Goal: Check status: Check status

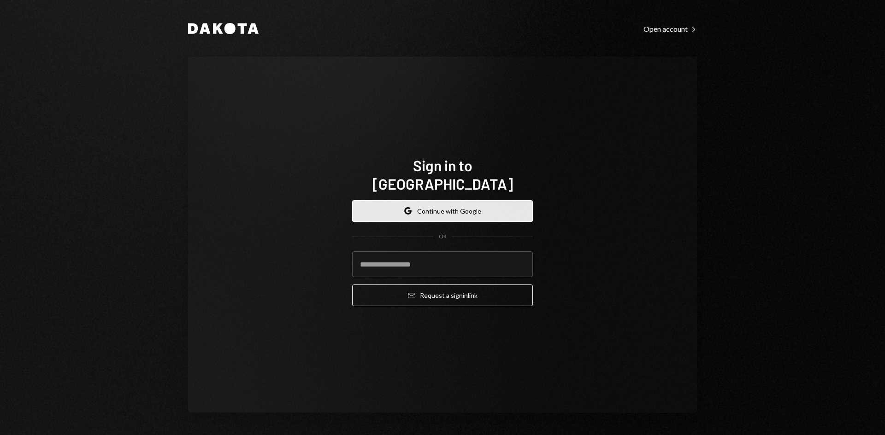
click at [438, 200] on button "Google Continue with Google" at bounding box center [442, 211] width 181 height 22
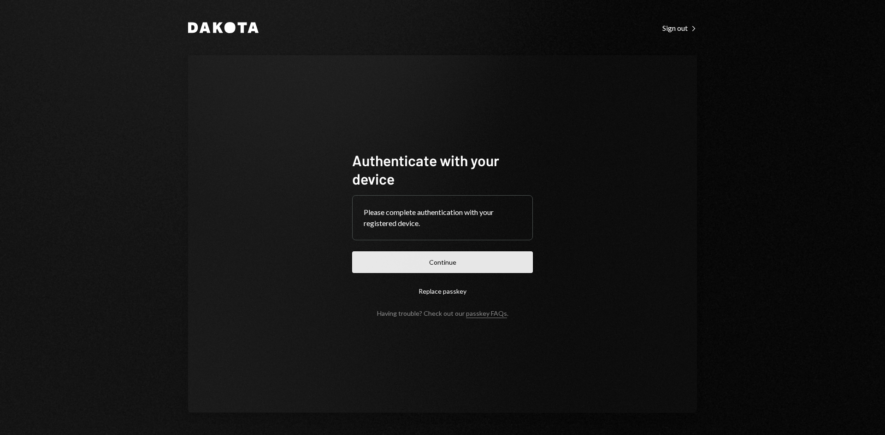
click at [505, 258] on button "Continue" at bounding box center [442, 263] width 181 height 22
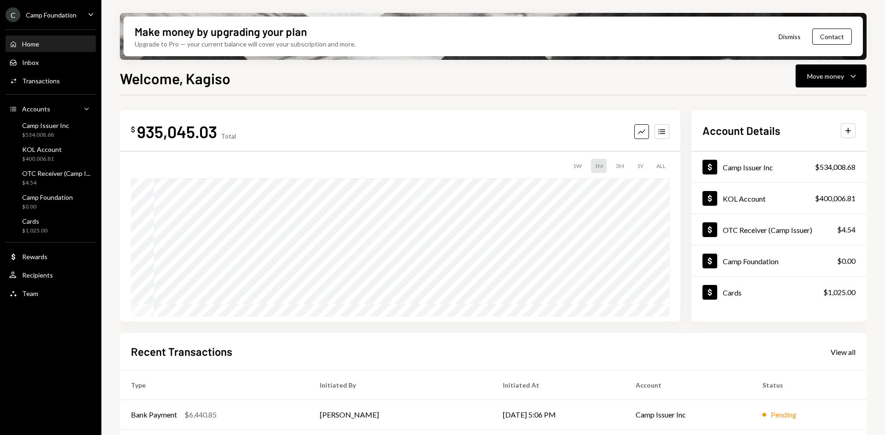
click at [68, 20] on div "C Camp Foundation" at bounding box center [41, 14] width 71 height 15
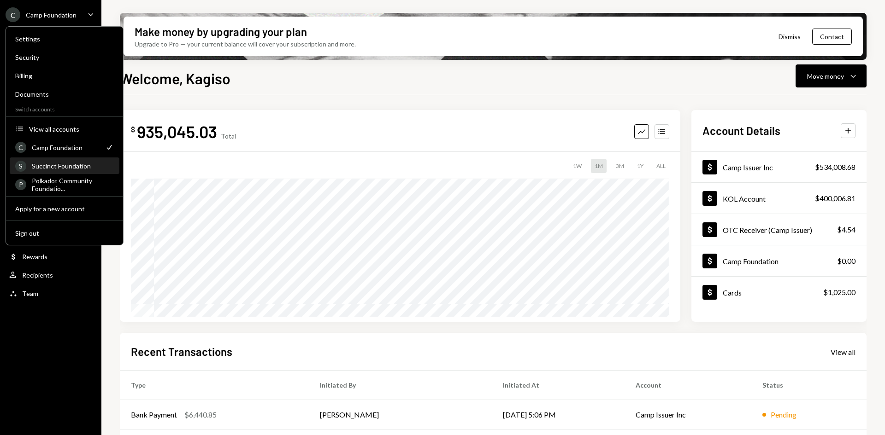
click at [62, 172] on div "S Succinct Foundation" at bounding box center [64, 167] width 99 height 16
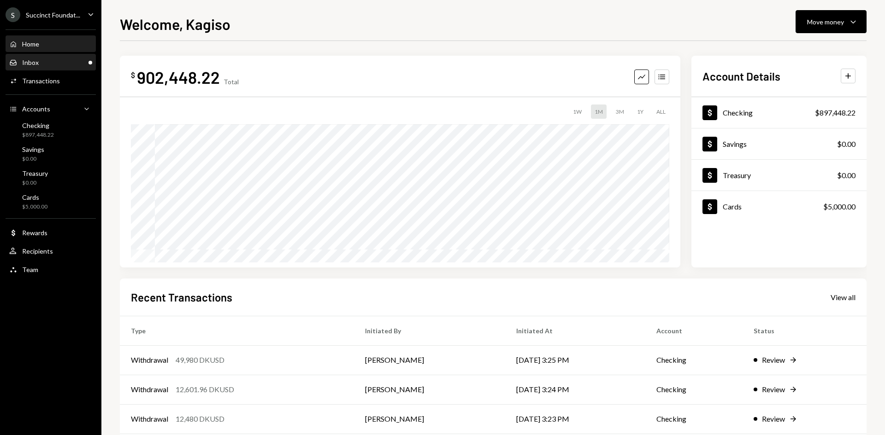
click at [59, 65] on div "Inbox Inbox" at bounding box center [50, 63] width 83 height 8
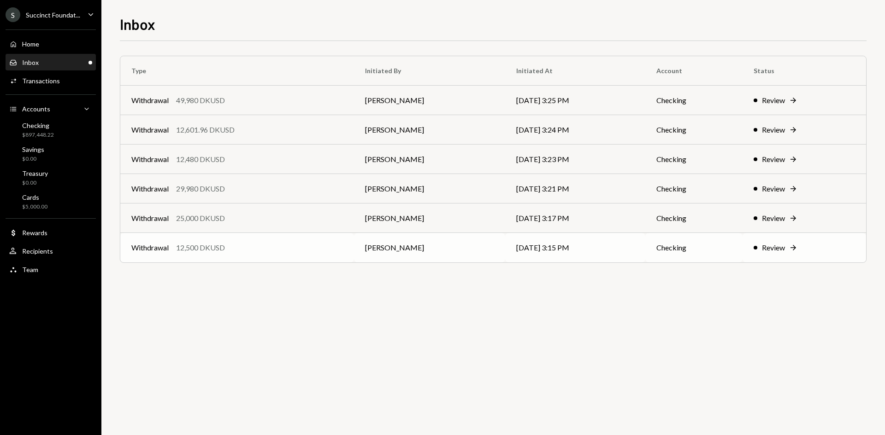
click at [382, 246] on td "[PERSON_NAME]" at bounding box center [429, 247] width 151 height 29
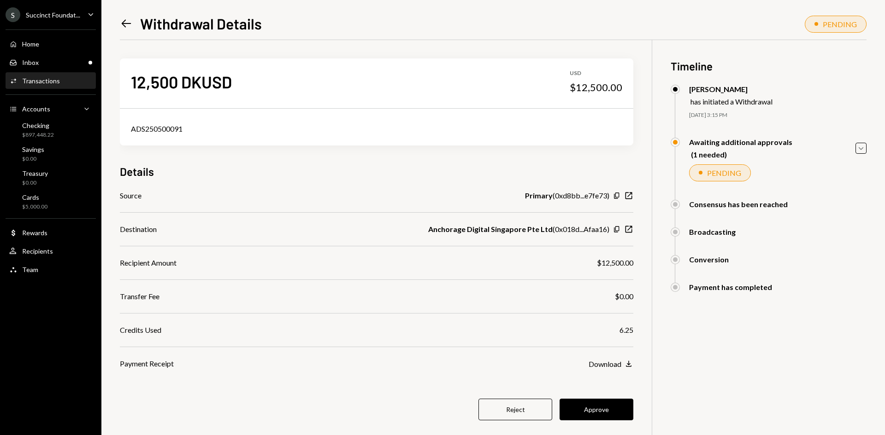
click at [122, 24] on icon "Left Arrow" at bounding box center [126, 23] width 13 height 13
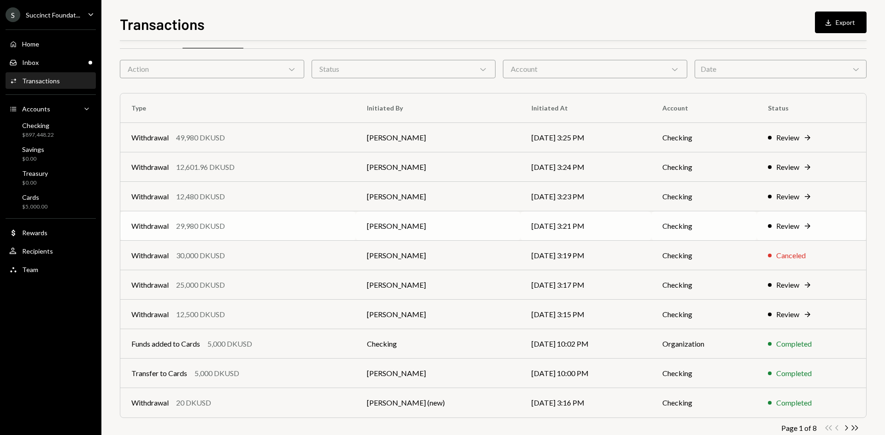
scroll to position [46, 0]
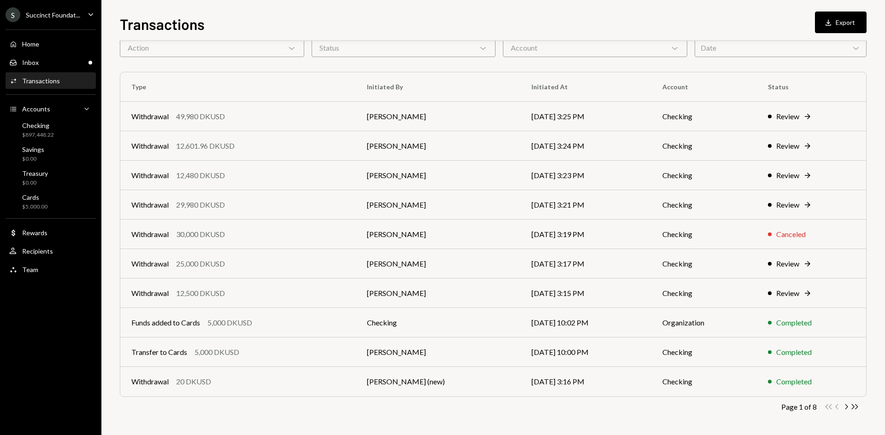
click at [48, 82] on div "Transactions" at bounding box center [41, 81] width 38 height 8
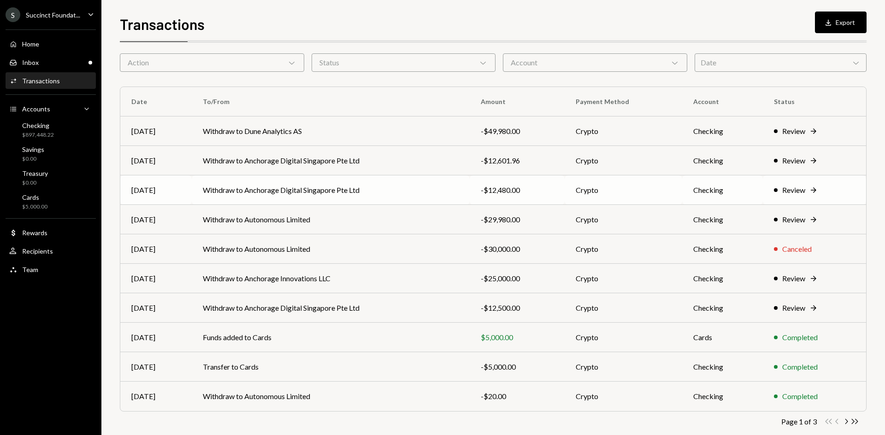
scroll to position [46, 0]
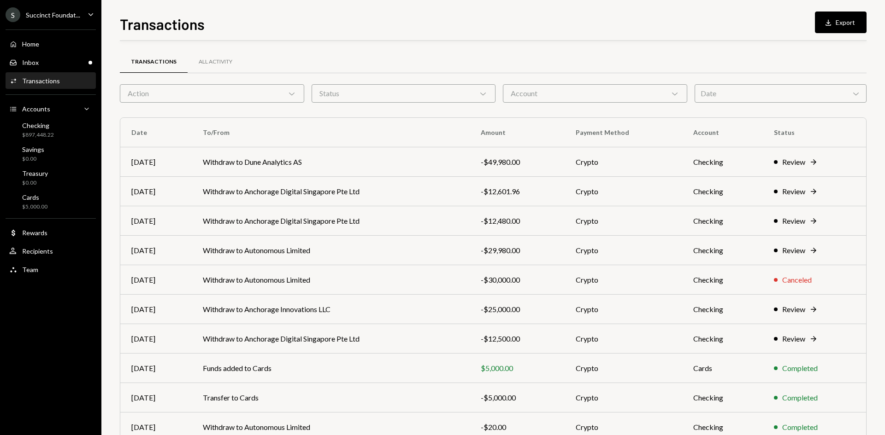
scroll to position [46, 0]
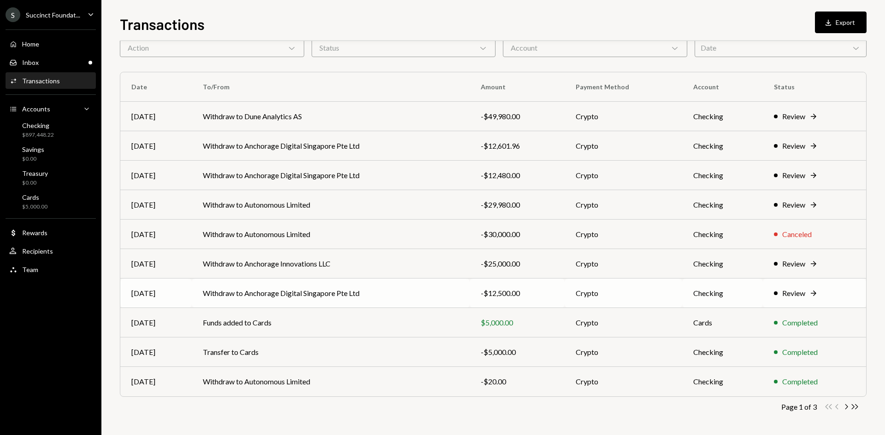
click at [737, 293] on td "Checking" at bounding box center [722, 293] width 81 height 29
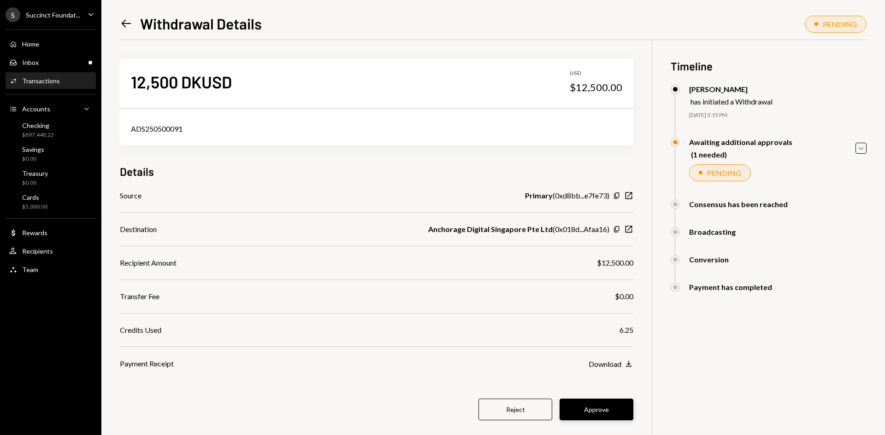
click at [587, 409] on button "Approve" at bounding box center [596, 410] width 74 height 22
click at [55, 76] on div "Activities Transactions" at bounding box center [50, 81] width 83 height 16
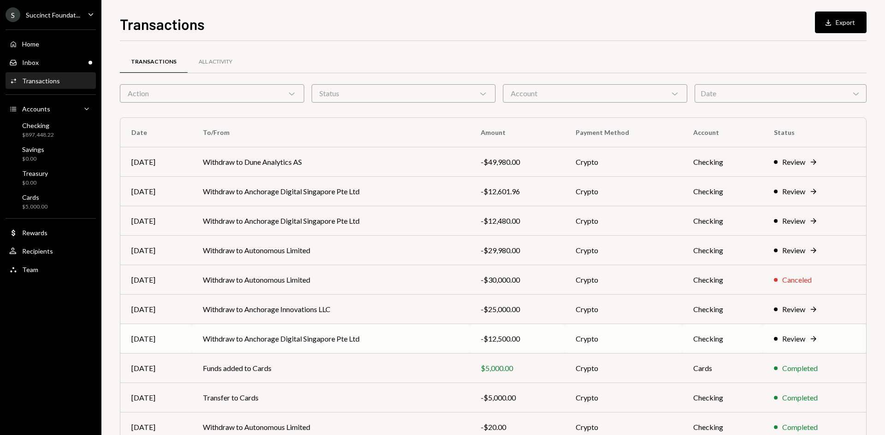
click at [362, 337] on td "Withdraw to Anchorage Digital Singapore Pte Ltd" at bounding box center [330, 338] width 277 height 29
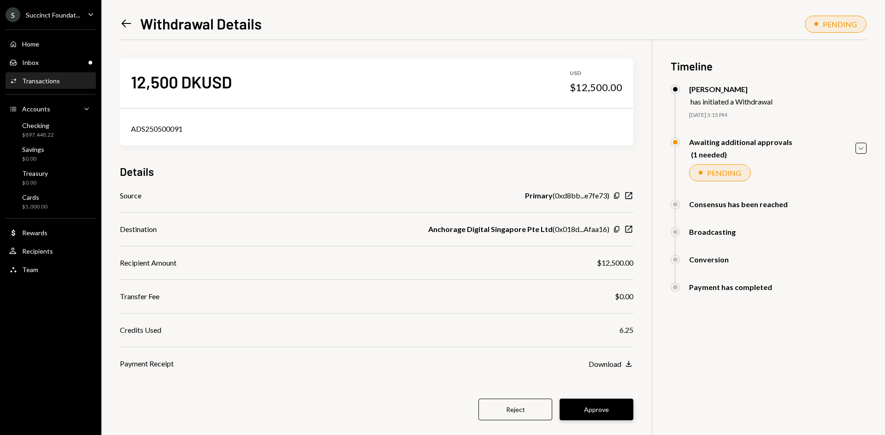
click at [595, 409] on button "Approve" at bounding box center [596, 410] width 74 height 22
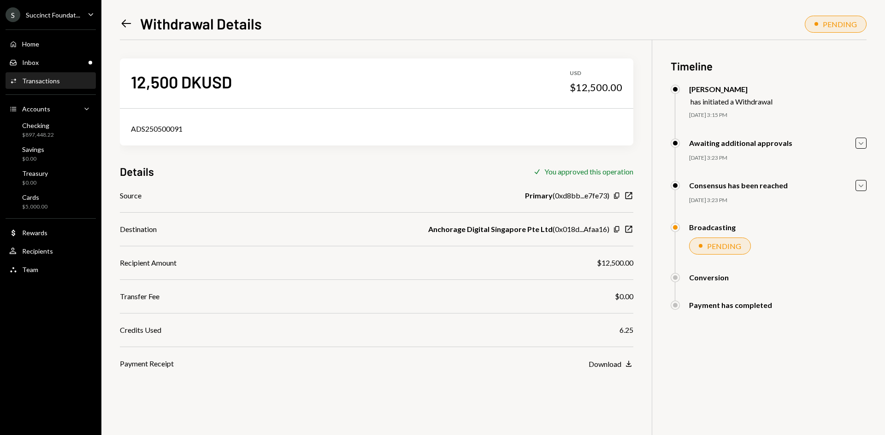
click at [119, 25] on div "Left Arrow Withdrawal Details PENDING 12,500 DKUSD USD $12,500.00 ADS250500091 …" at bounding box center [492, 217] width 783 height 435
click at [125, 25] on icon "Left Arrow" at bounding box center [126, 23] width 13 height 13
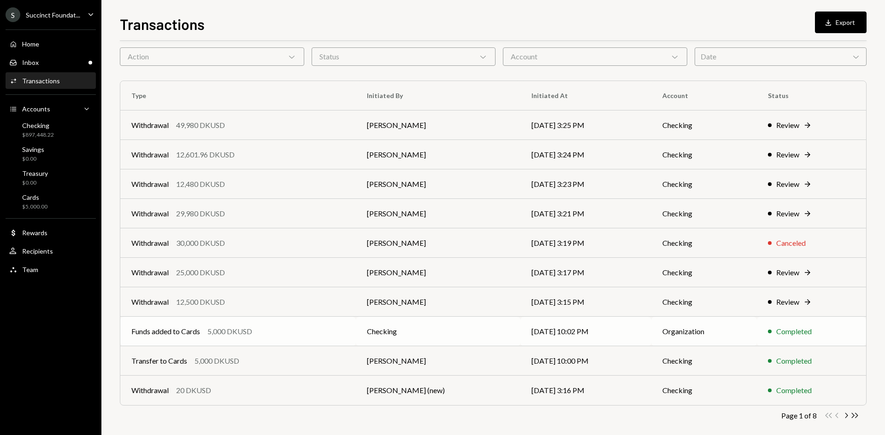
scroll to position [46, 0]
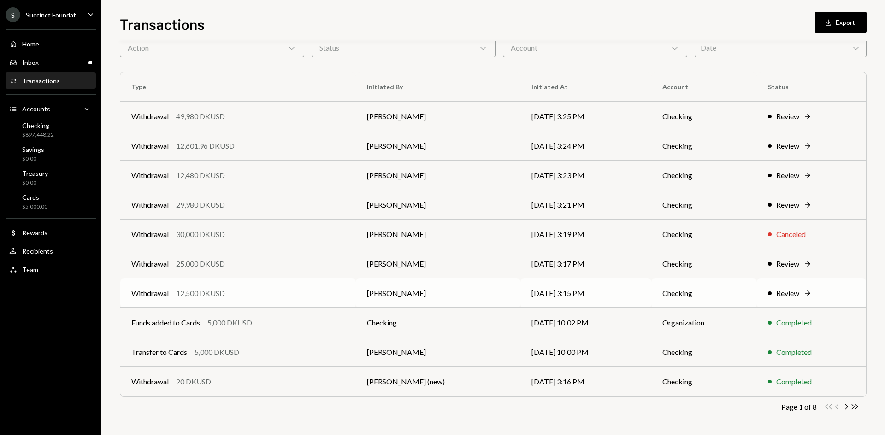
click at [330, 293] on div "Withdrawal 12,500 DKUSD" at bounding box center [237, 293] width 213 height 11
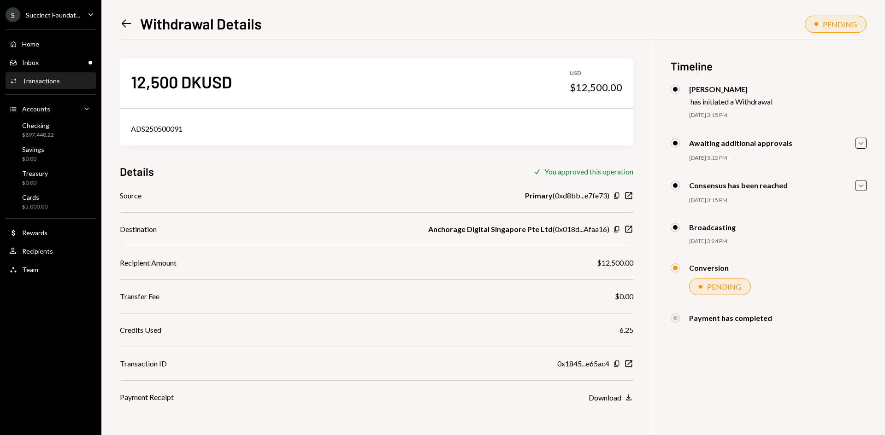
click at [124, 24] on icon at bounding box center [127, 24] width 10 height 8
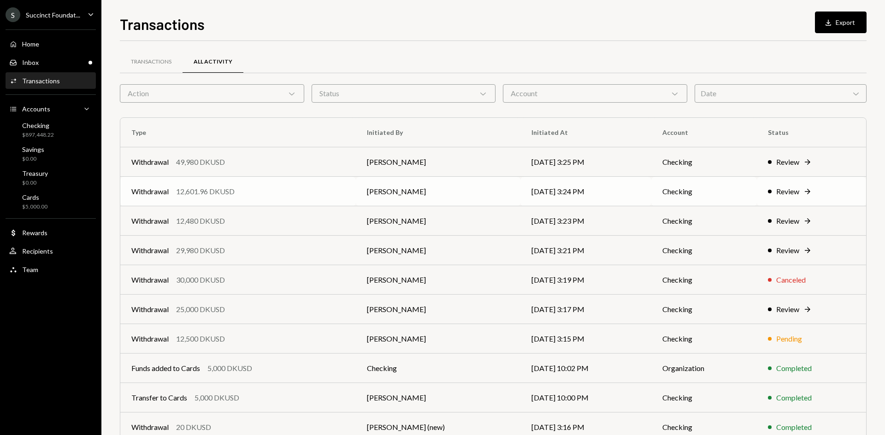
click at [356, 194] on td "Withdrawal 12,601.96 DKUSD" at bounding box center [237, 191] width 235 height 29
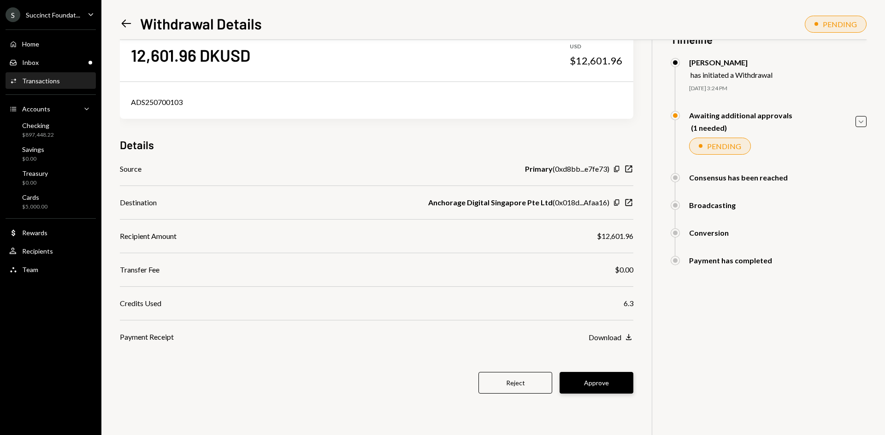
scroll to position [40, 0]
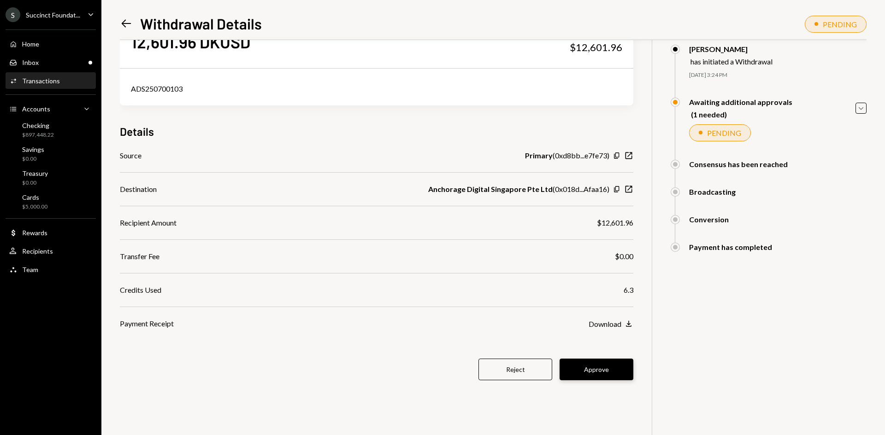
click at [596, 377] on button "Approve" at bounding box center [596, 370] width 74 height 22
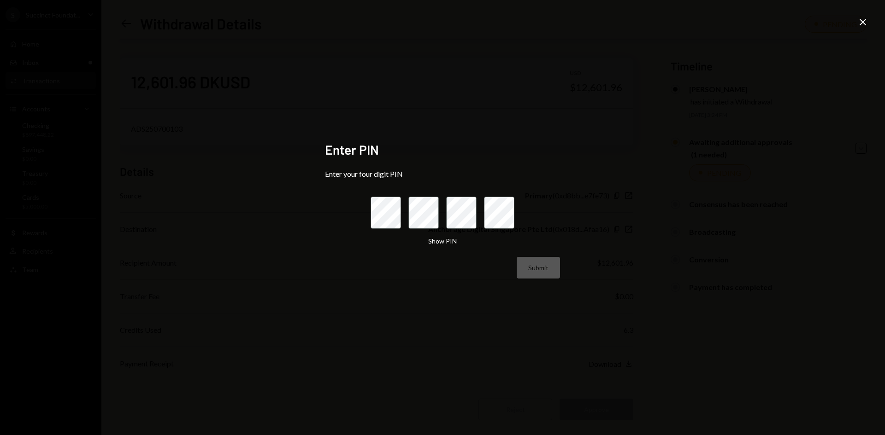
scroll to position [40, 0]
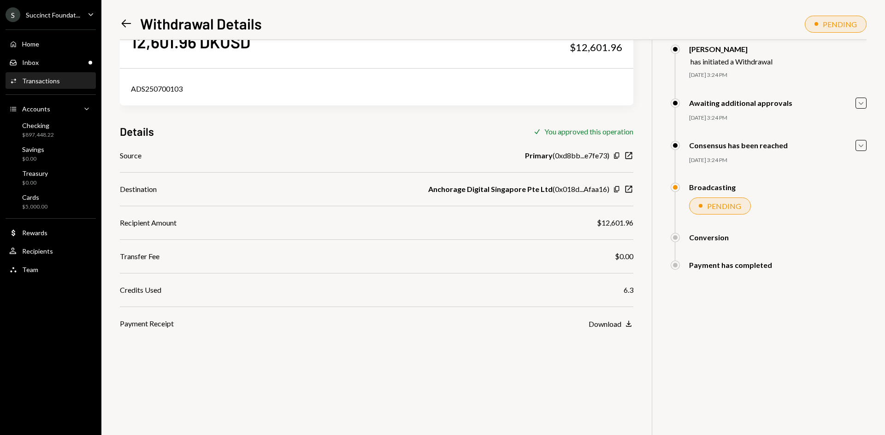
click at [57, 85] on div "Activities Transactions" at bounding box center [50, 81] width 83 height 16
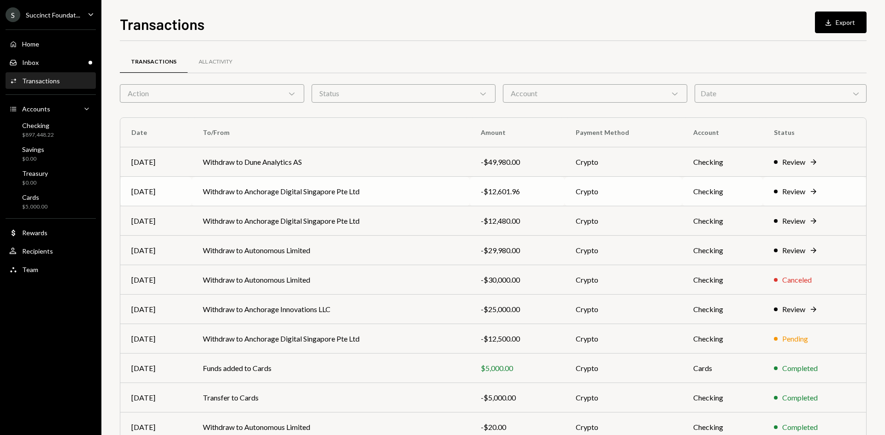
click at [336, 197] on td "Withdraw to Anchorage Digital Singapore Pte Ltd" at bounding box center [330, 191] width 277 height 29
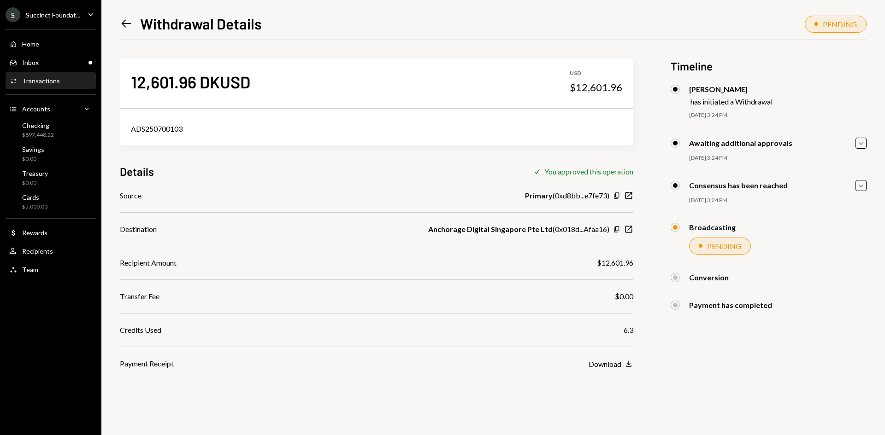
click at [129, 27] on icon "Left Arrow" at bounding box center [126, 23] width 13 height 13
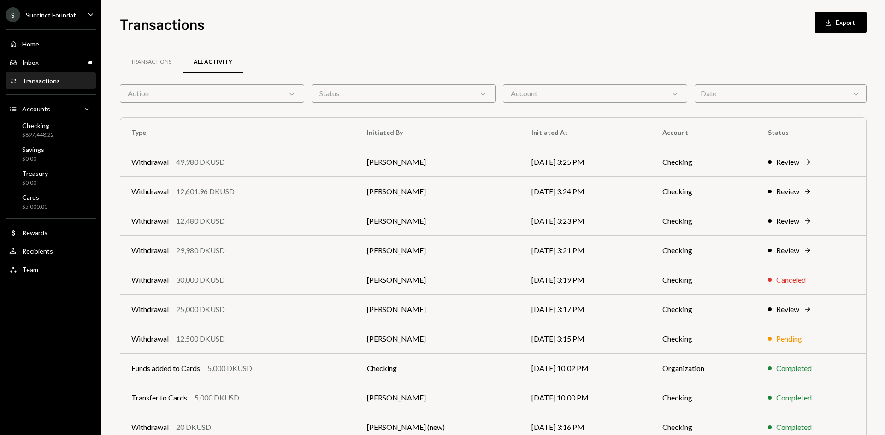
click at [53, 83] on div "Transactions" at bounding box center [41, 81] width 38 height 8
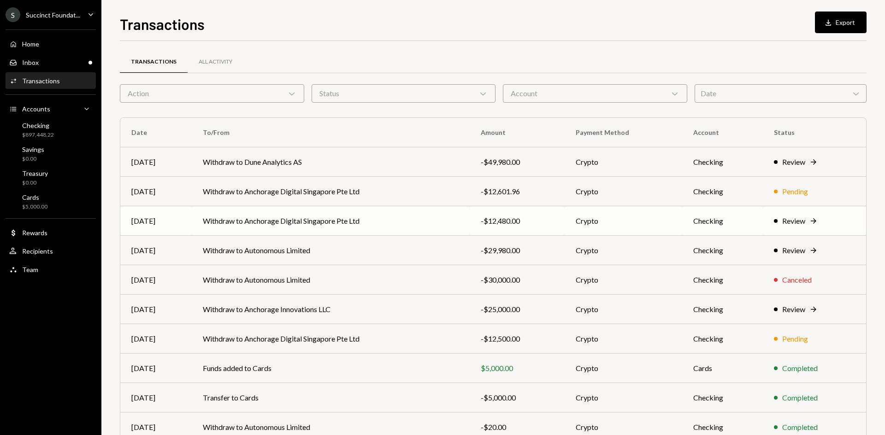
click at [365, 224] on td "Withdraw to Anchorage Digital Singapore Pte Ltd" at bounding box center [330, 220] width 277 height 29
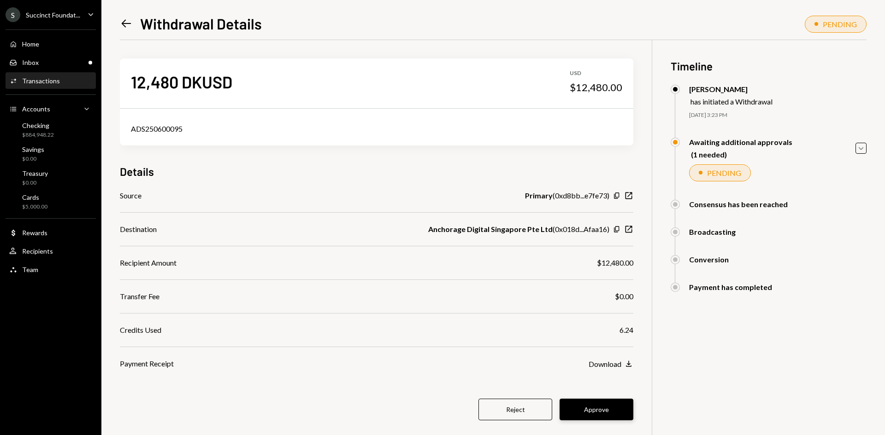
click at [587, 404] on button "Approve" at bounding box center [596, 410] width 74 height 22
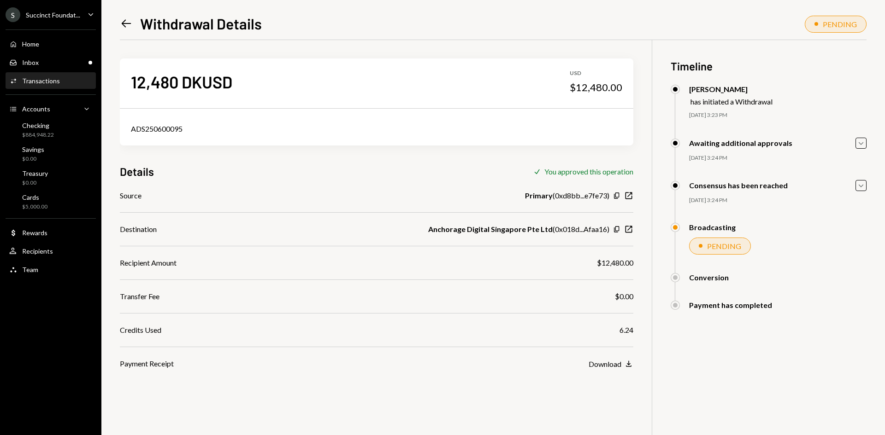
click at [60, 79] on div "Activities Transactions" at bounding box center [50, 81] width 83 height 8
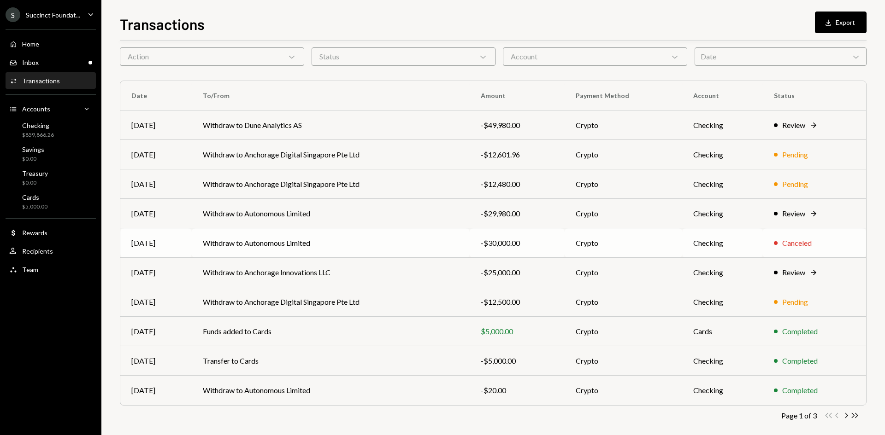
scroll to position [46, 0]
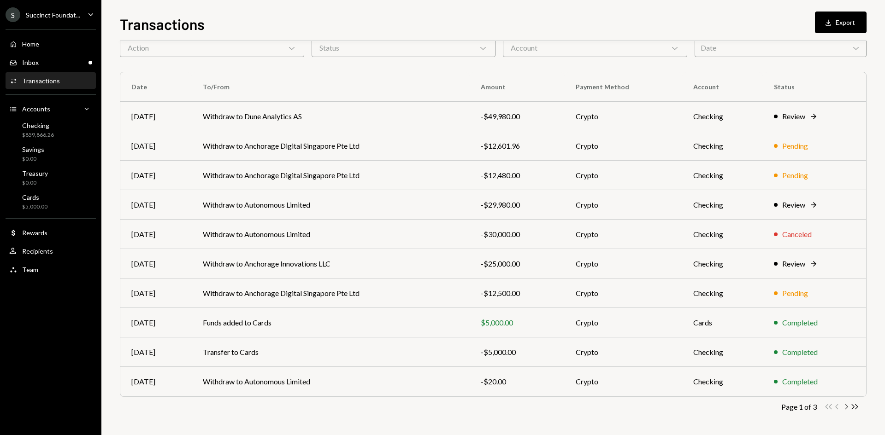
click at [847, 407] on icon "button" at bounding box center [846, 407] width 3 height 5
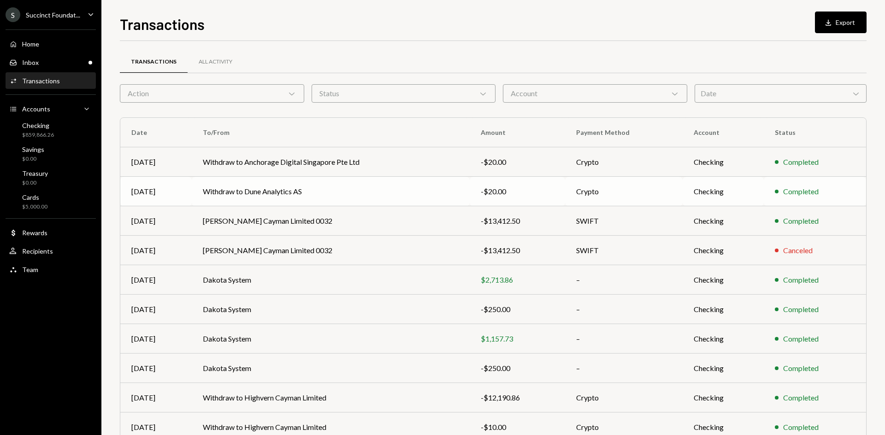
click at [350, 190] on td "Withdraw to Dune Analytics AS" at bounding box center [331, 191] width 278 height 29
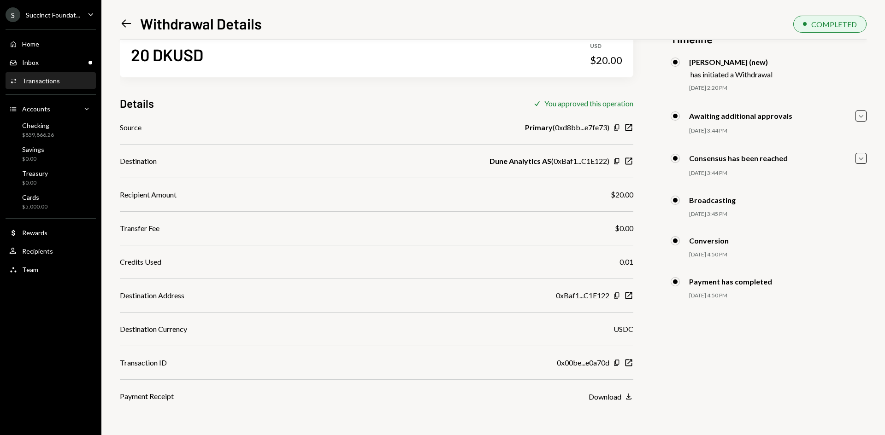
scroll to position [40, 0]
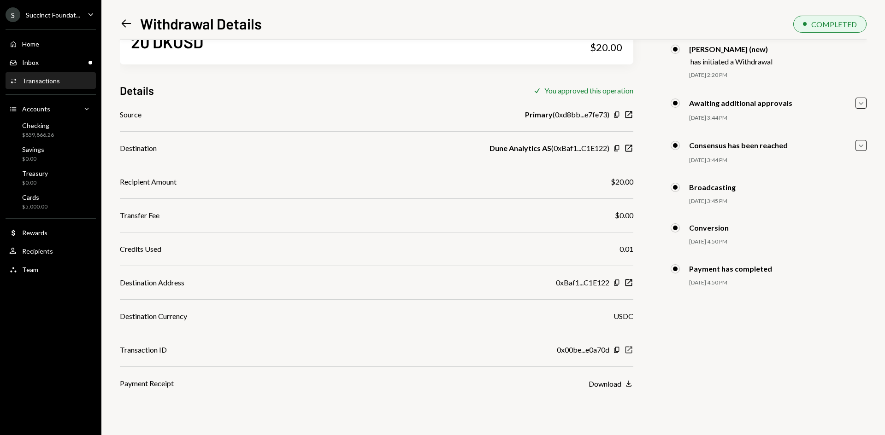
click at [627, 353] on icon "button" at bounding box center [628, 350] width 7 height 7
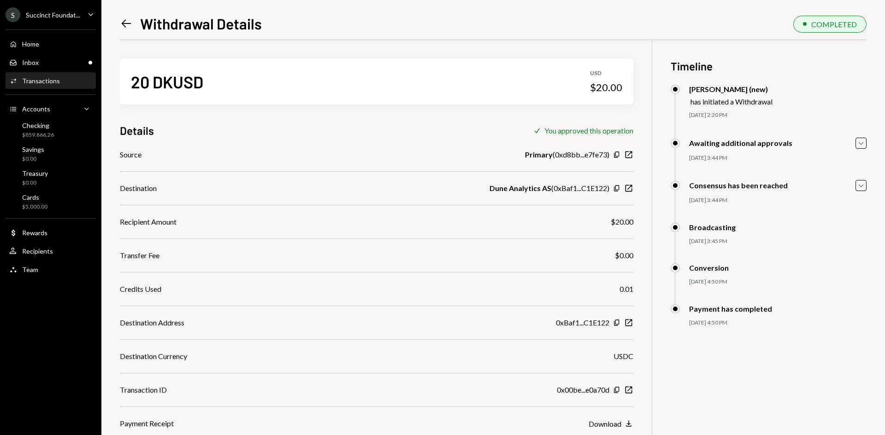
scroll to position [40, 0]
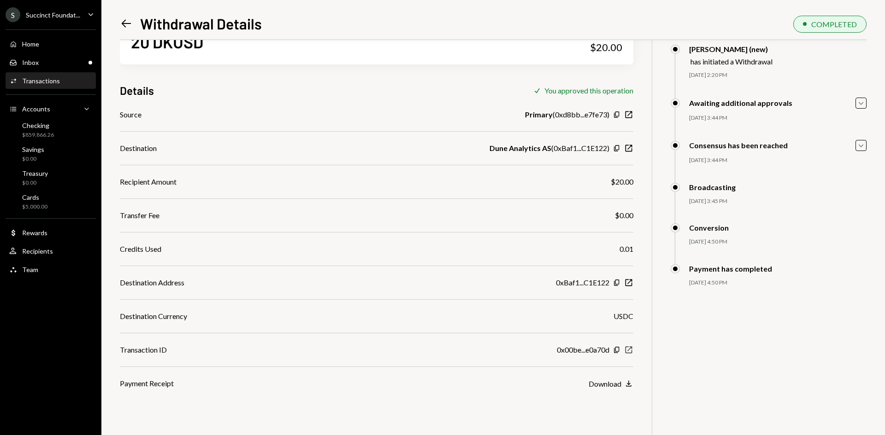
click at [628, 353] on icon "button" at bounding box center [628, 350] width 7 height 7
click at [616, 283] on icon "Copy" at bounding box center [616, 282] width 7 height 7
click at [53, 79] on div "Transactions" at bounding box center [41, 81] width 38 height 8
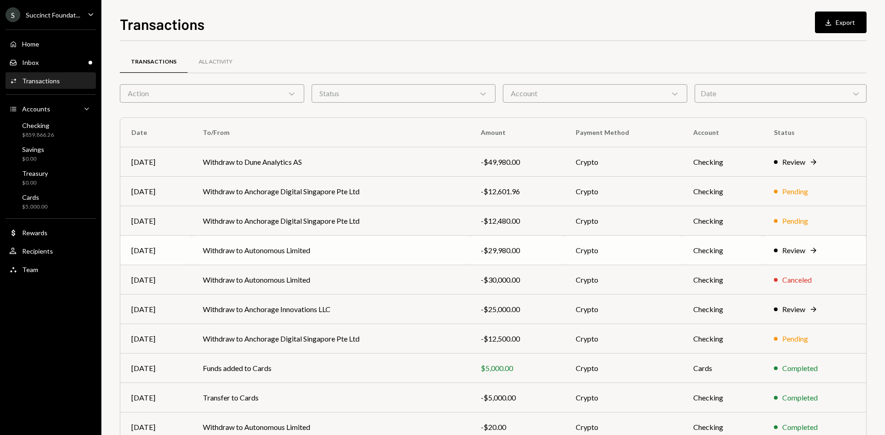
click at [333, 252] on td "Withdraw to Autonomous Limited" at bounding box center [330, 250] width 277 height 29
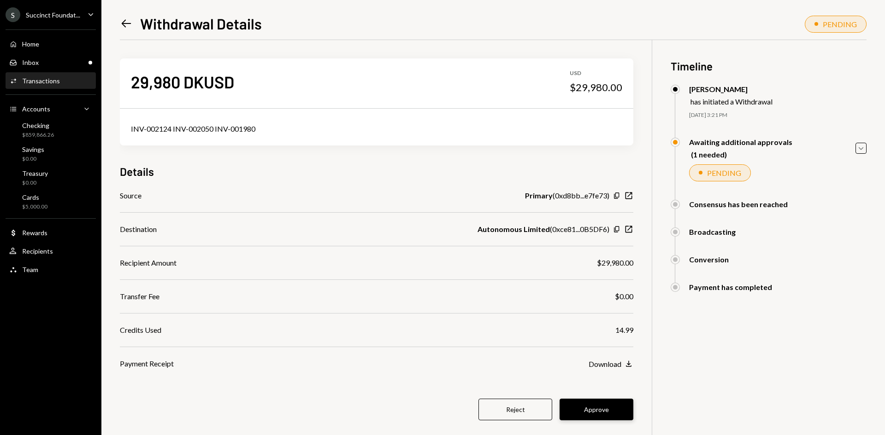
click at [582, 411] on button "Approve" at bounding box center [596, 410] width 74 height 22
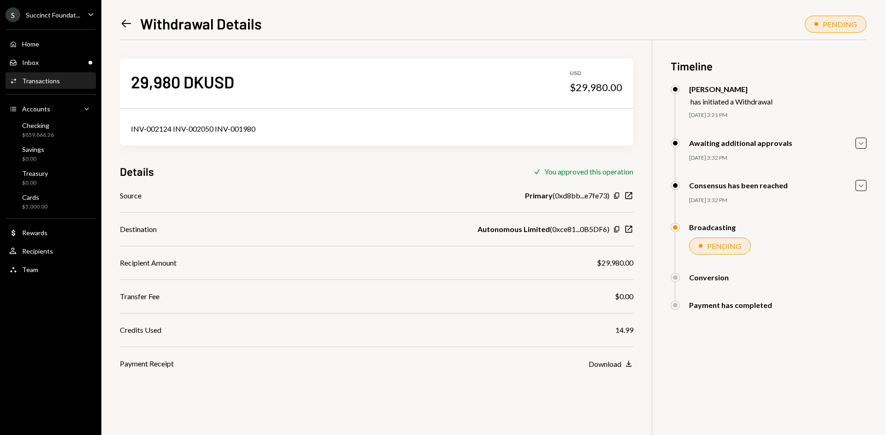
click at [57, 86] on div "Activities Transactions" at bounding box center [50, 81] width 83 height 16
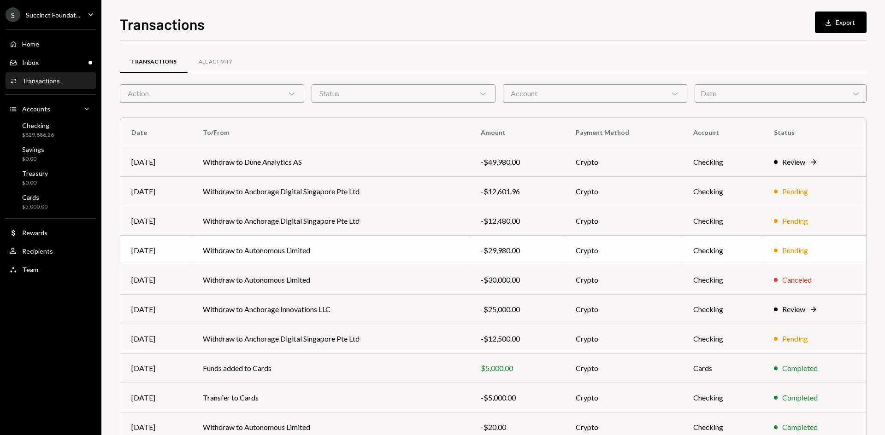
click at [294, 251] on td "Withdraw to Autonomous Limited" at bounding box center [330, 250] width 277 height 29
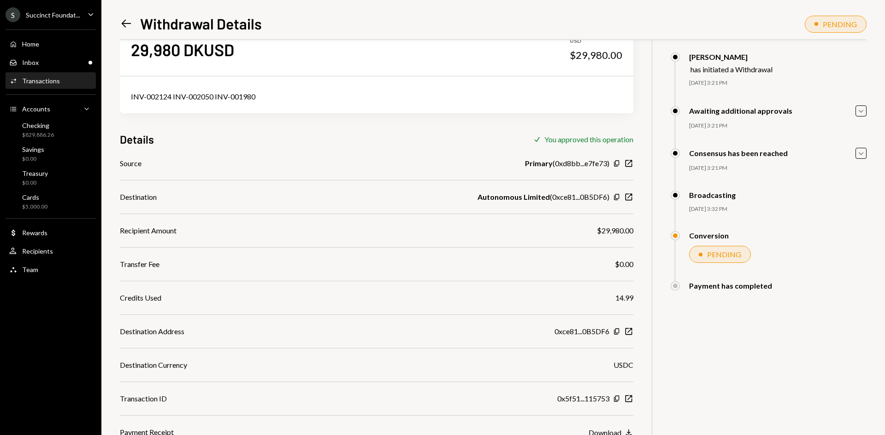
scroll to position [40, 0]
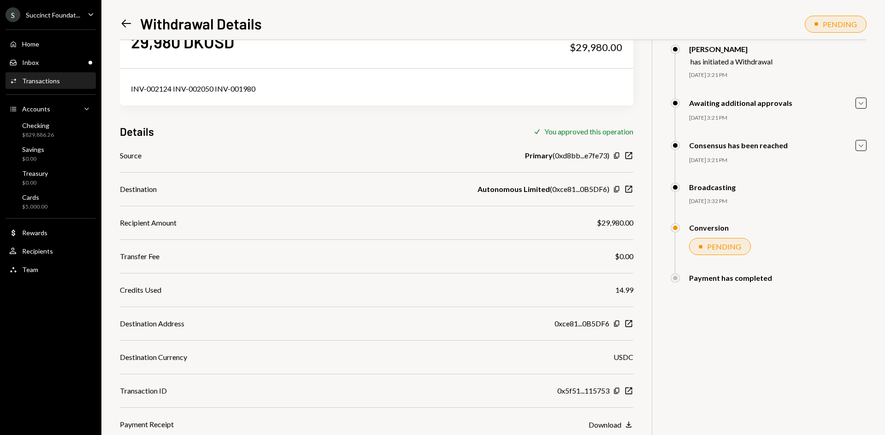
click at [128, 24] on icon "Left Arrow" at bounding box center [126, 23] width 13 height 13
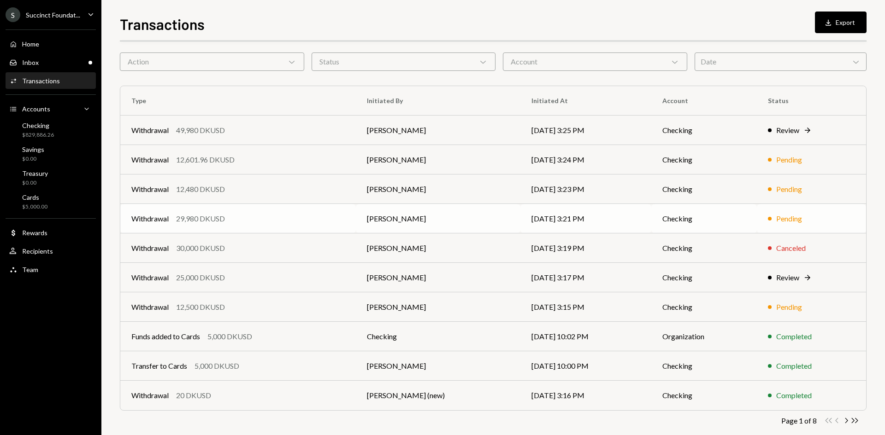
scroll to position [46, 0]
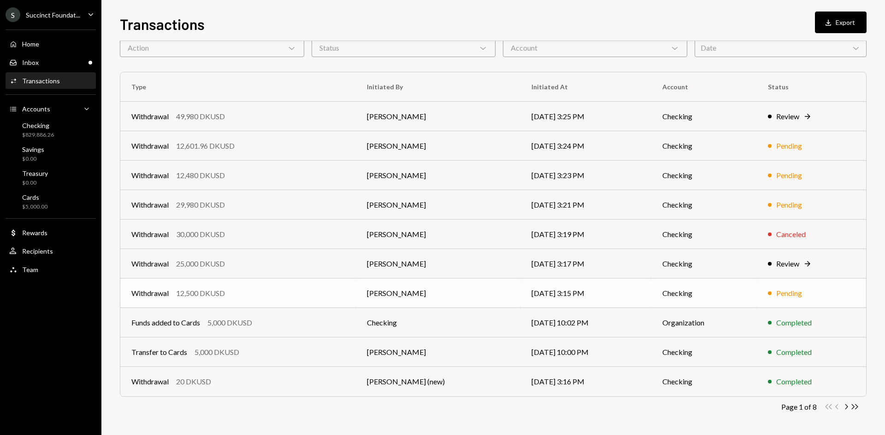
click at [470, 279] on td "[PERSON_NAME]" at bounding box center [438, 293] width 165 height 29
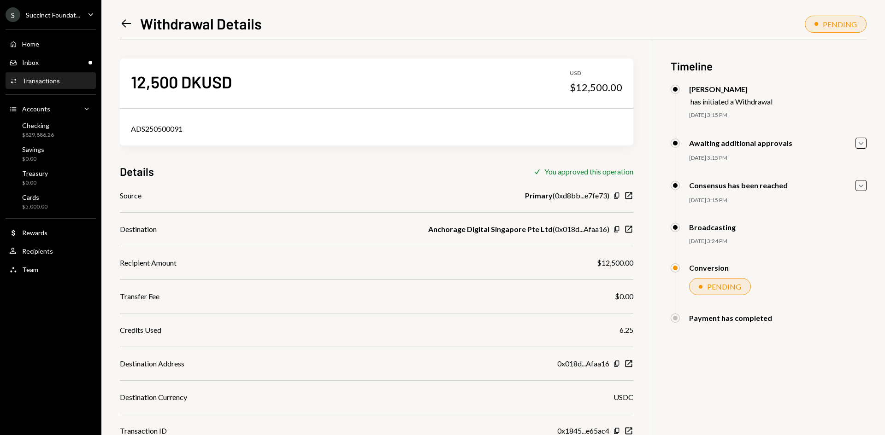
click at [48, 84] on div "Transactions" at bounding box center [41, 81] width 38 height 8
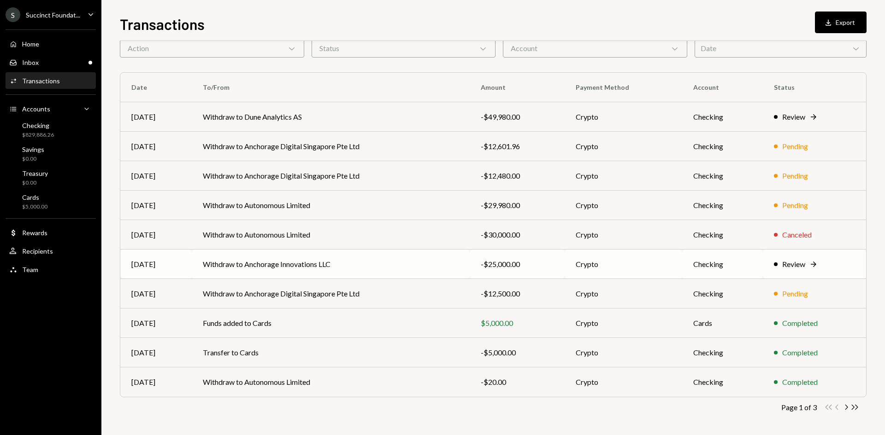
scroll to position [46, 0]
click at [844, 409] on icon "Chevron Right" at bounding box center [845, 407] width 9 height 9
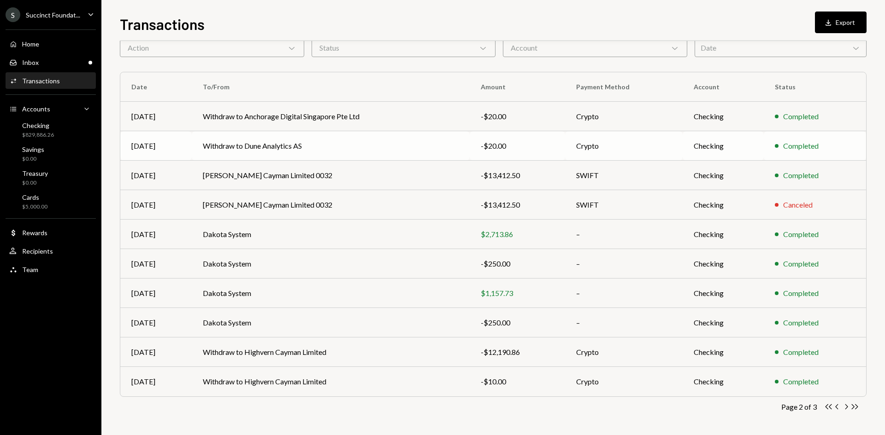
scroll to position [0, 0]
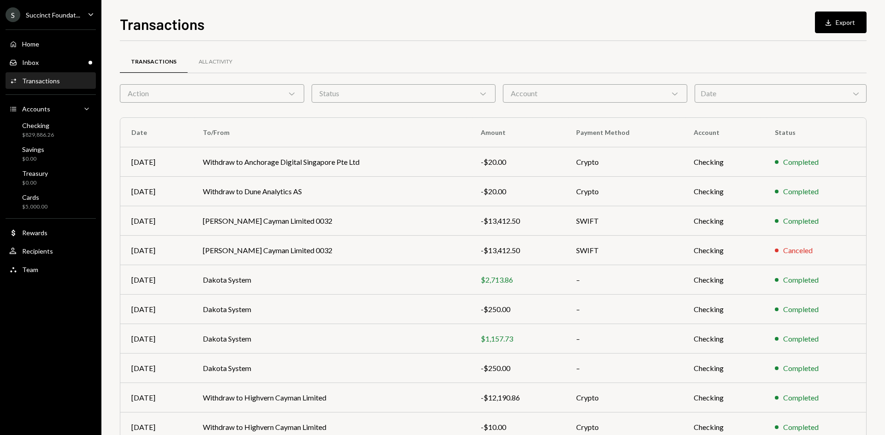
click at [69, 90] on div "Home Home Inbox Inbox Activities Transactions Accounts Accounts Caret Down Chec…" at bounding box center [50, 152] width 101 height 256
click at [69, 86] on div "Activities Transactions" at bounding box center [50, 81] width 83 height 16
click at [47, 74] on div "Activities Transactions" at bounding box center [50, 81] width 83 height 16
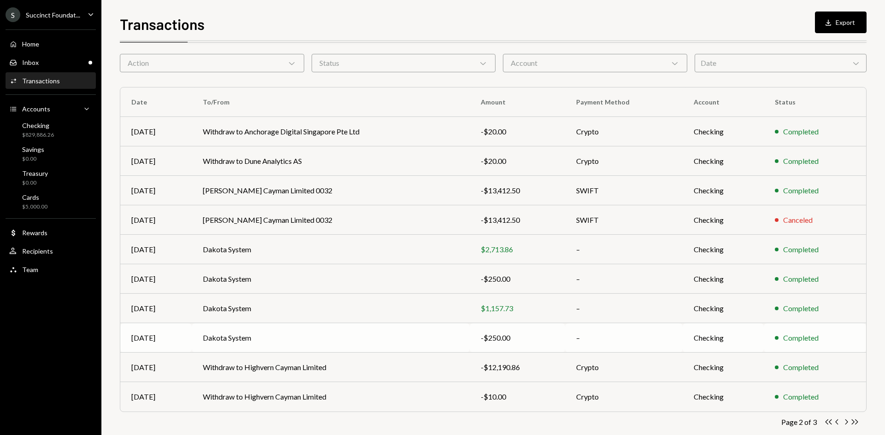
scroll to position [46, 0]
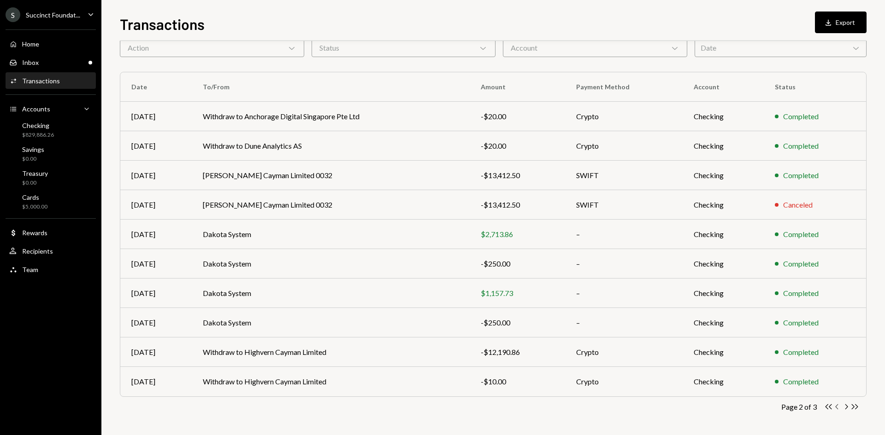
click at [837, 408] on icon "button" at bounding box center [836, 407] width 3 height 5
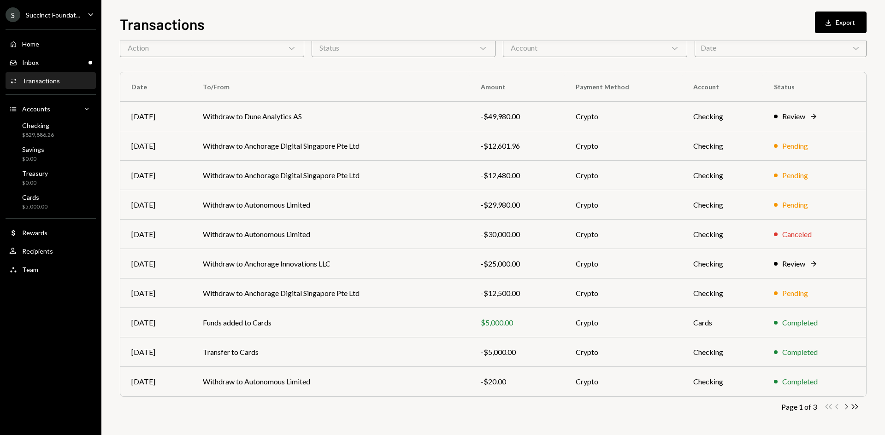
click at [846, 409] on icon "button" at bounding box center [846, 407] width 3 height 5
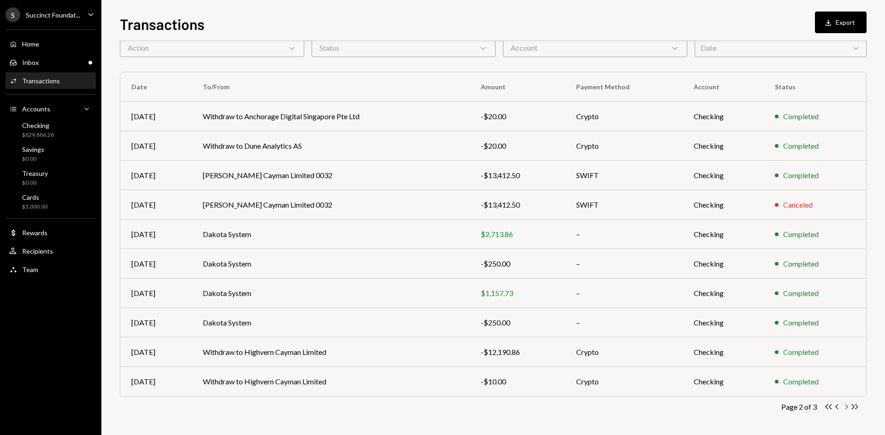
click at [846, 409] on icon "button" at bounding box center [846, 407] width 3 height 5
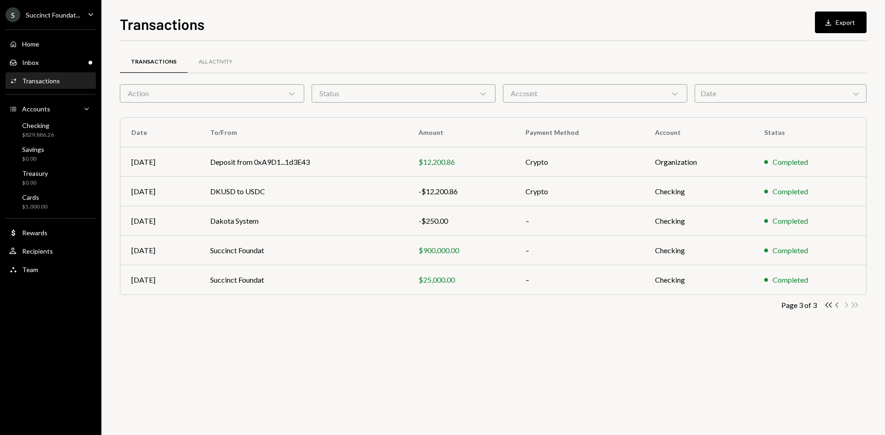
click at [835, 306] on icon "Chevron Left" at bounding box center [837, 305] width 9 height 9
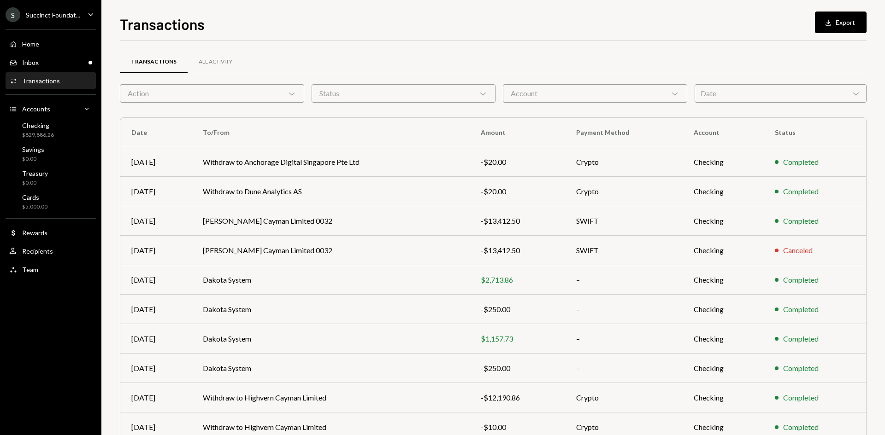
click at [835, 306] on div "Completed" at bounding box center [815, 309] width 80 height 11
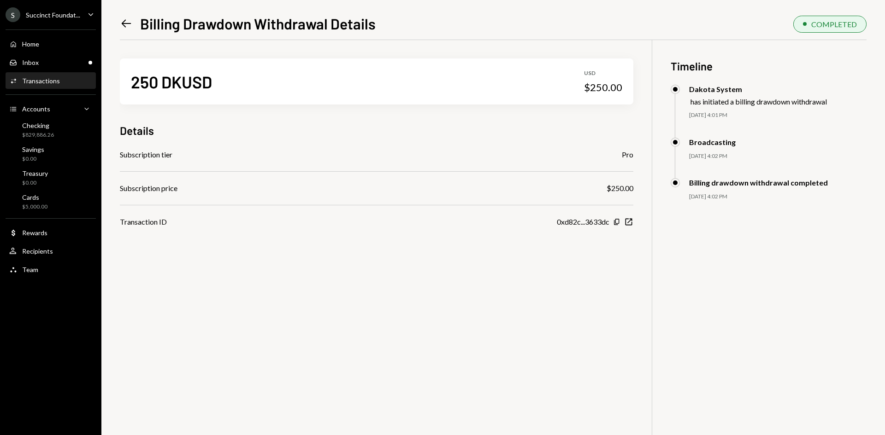
click at [124, 23] on icon "Left Arrow" at bounding box center [126, 23] width 13 height 13
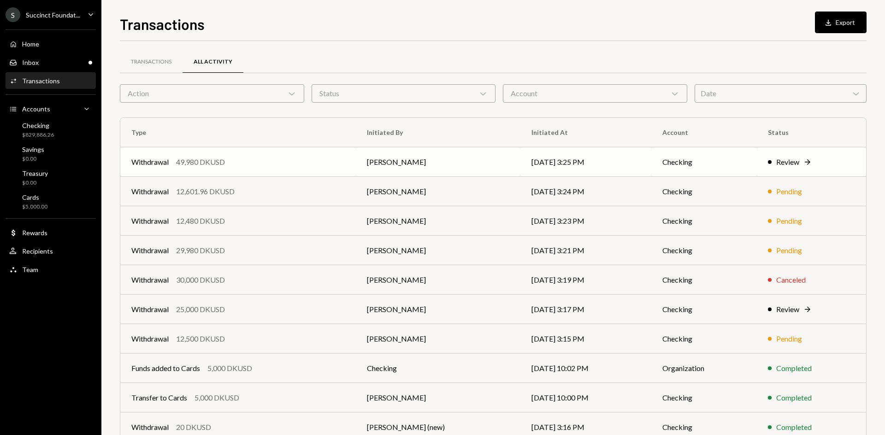
scroll to position [46, 0]
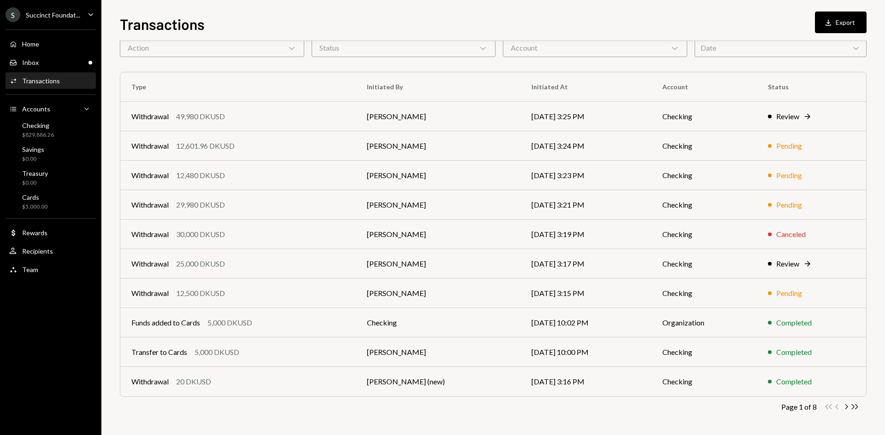
click at [44, 73] on link "Activities Transactions" at bounding box center [51, 80] width 90 height 17
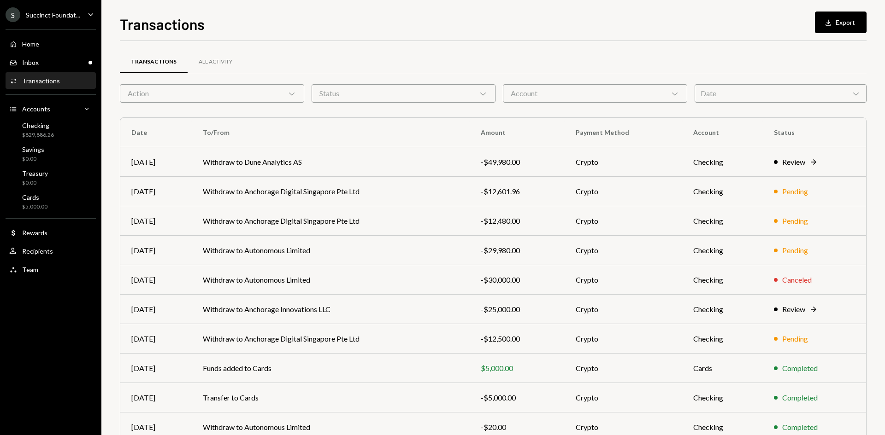
click at [47, 85] on div "Activities Transactions" at bounding box center [34, 81] width 51 height 8
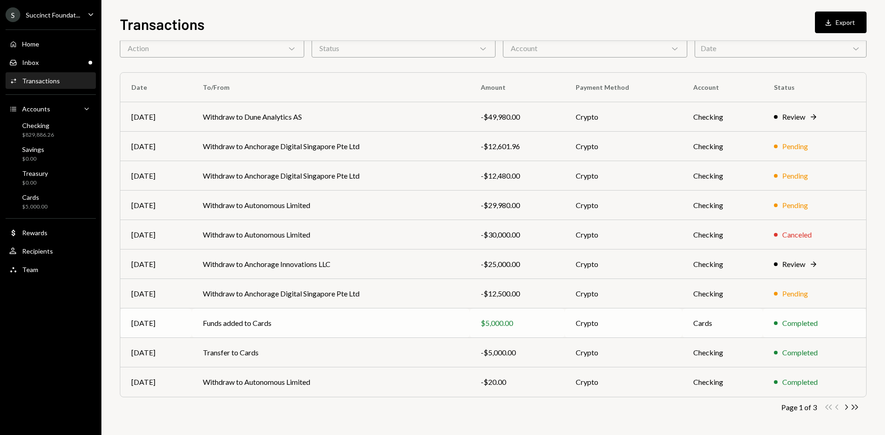
scroll to position [46, 0]
click at [845, 405] on icon "Chevron Right" at bounding box center [845, 407] width 9 height 9
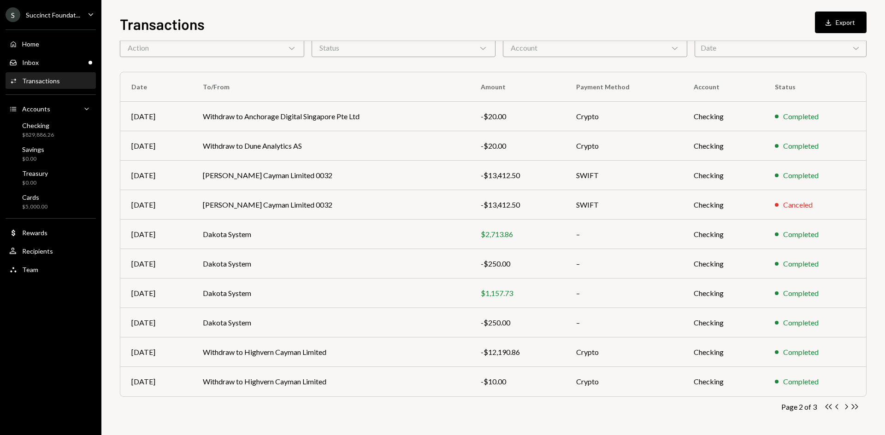
click at [805, 28] on div "Transactions Download Export" at bounding box center [493, 23] width 747 height 20
